Goal: Information Seeking & Learning: Learn about a topic

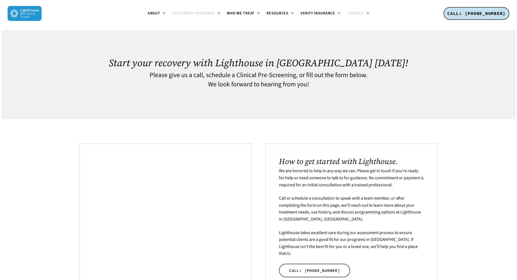
click at [213, 13] on span "Treatment Programs" at bounding box center [193, 13] width 43 height 5
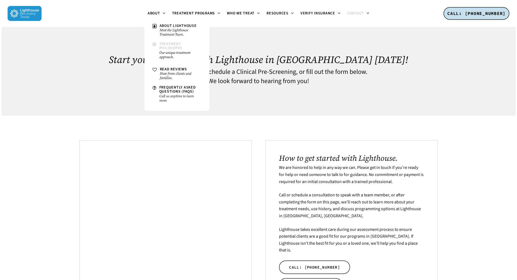
click at [166, 45] on span "Treatment Philosophy" at bounding box center [170, 46] width 23 height 10
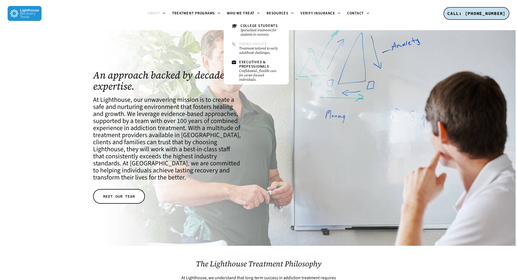
click at [250, 49] on small "Treatment tailored to early adulthood challenges." at bounding box center [260, 50] width 42 height 9
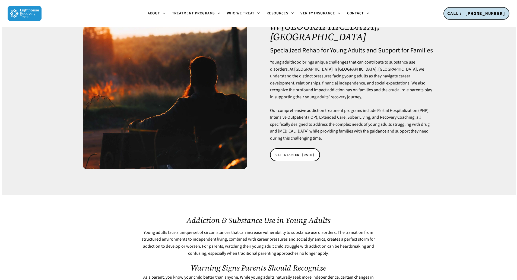
scroll to position [27, 0]
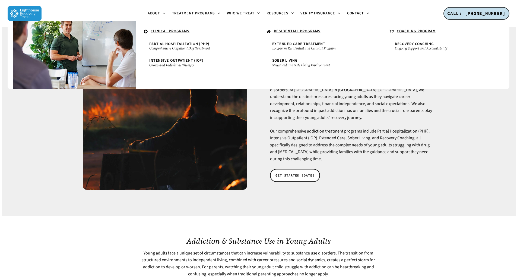
click at [289, 33] on u "RESIDENTIAL PROGRAMS" at bounding box center [297, 31] width 47 height 5
click at [288, 30] on u "RESIDENTIAL PROGRAMS" at bounding box center [297, 31] width 47 height 5
click at [307, 30] on u "RESIDENTIAL PROGRAMS" at bounding box center [297, 31] width 47 height 5
click at [306, 29] on u "RESIDENTIAL PROGRAMS" at bounding box center [297, 31] width 47 height 5
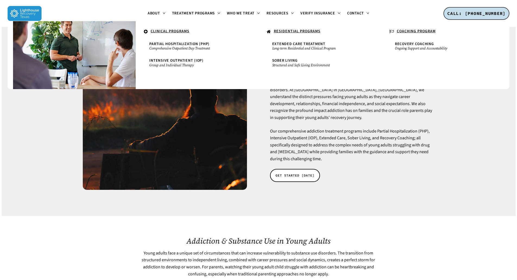
scroll to position [0, 0]
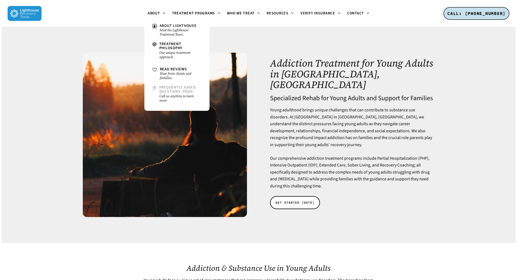
click at [169, 94] on small "Call us anytime to learn more." at bounding box center [180, 98] width 42 height 9
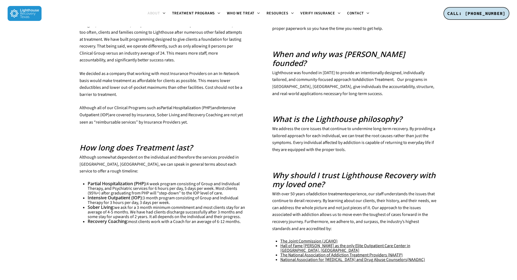
scroll to position [109, 0]
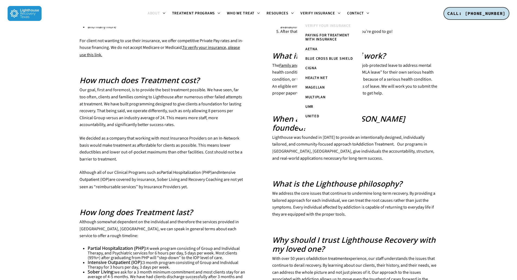
click at [315, 25] on span "Verify Your Insurance" at bounding box center [329, 25] width 46 height 5
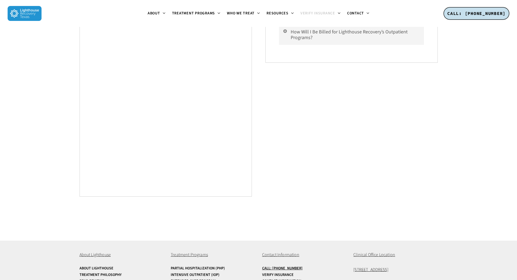
scroll to position [489, 0]
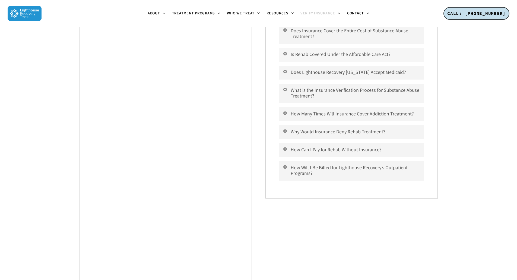
click at [300, 51] on link "Is Rehab Covered Under the Affordable Care Act?" at bounding box center [351, 55] width 145 height 14
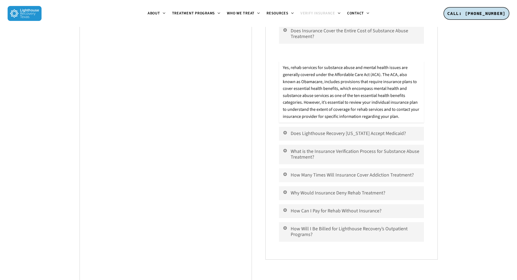
click at [314, 172] on link "How Many Times Will Insurance Cover Addiction Treatment?" at bounding box center [351, 175] width 145 height 14
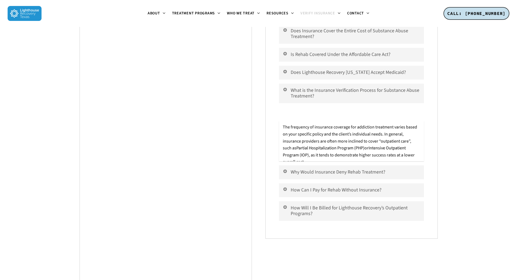
scroll to position [326, 0]
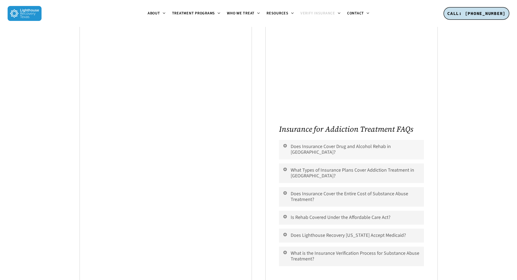
click at [316, 148] on link "Does Insurance Cover Drug and Alcohol Rehab in Dallas?" at bounding box center [351, 150] width 145 height 20
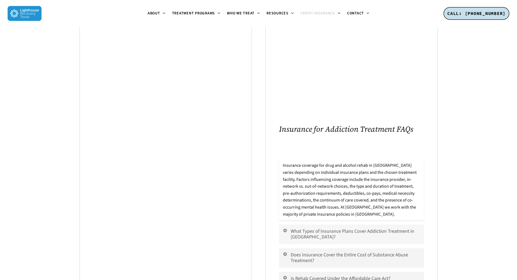
click at [302, 235] on link "What Types of Insurance Plans Cover Addiction Treatment in Dallas?" at bounding box center [351, 235] width 145 height 20
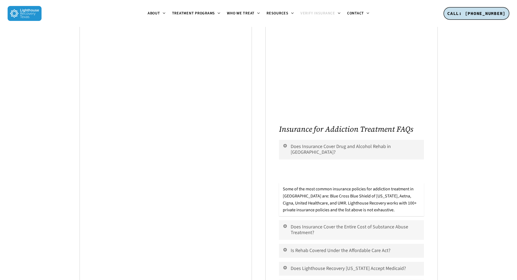
click at [302, 226] on link "Does Insurance Cover the Entire Cost of Substance Abuse Treatment?" at bounding box center [351, 230] width 145 height 20
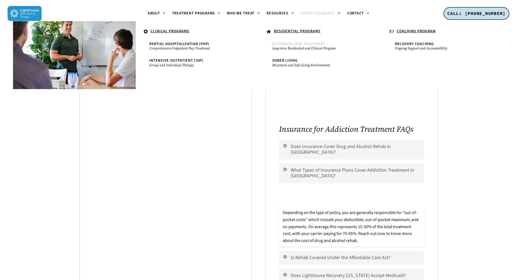
click at [291, 46] on small "Long-term Residential and Clinical Program" at bounding box center [320, 48] width 96 height 4
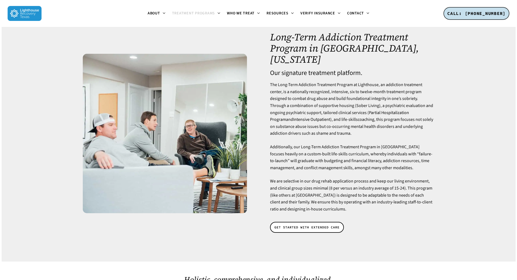
scroll to position [81, 0]
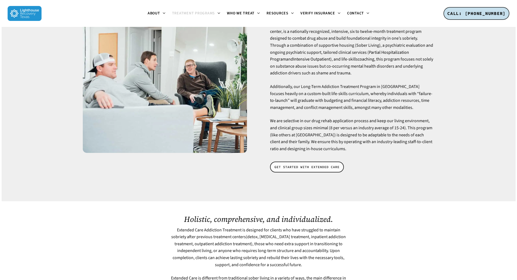
click at [327, 162] on link "GET STARTED WITH EXTENDED CARE" at bounding box center [307, 167] width 74 height 11
